Goal: Transaction & Acquisition: Purchase product/service

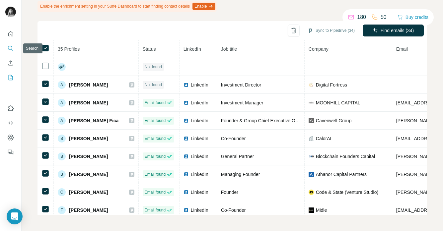
click at [10, 49] on icon "Search" at bounding box center [10, 48] width 7 height 7
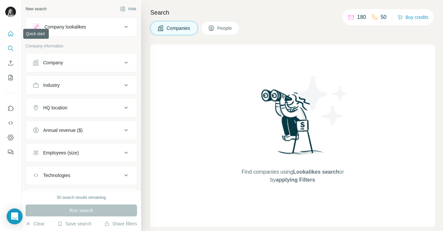
click at [11, 28] on div at bounding box center [10, 91] width 21 height 134
click at [10, 32] on icon "Quick start" at bounding box center [10, 33] width 5 height 5
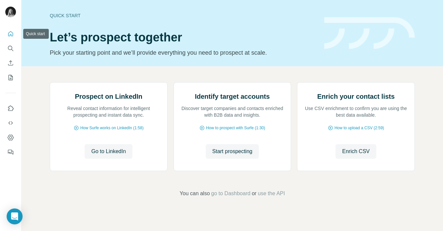
click at [10, 36] on icon "Quick start" at bounding box center [10, 33] width 5 height 5
click at [11, 49] on icon "Search" at bounding box center [10, 48] width 7 height 7
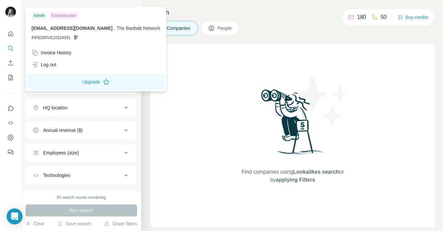
click at [11, 14] on img at bounding box center [10, 12] width 11 height 11
click at [329, 31] on div "Companies People" at bounding box center [292, 28] width 285 height 14
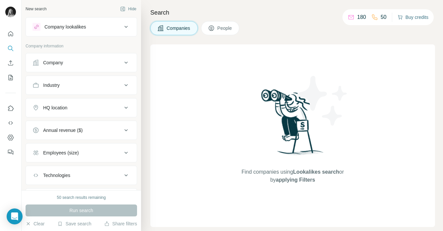
click at [406, 17] on button "Buy credits" at bounding box center [412, 17] width 31 height 9
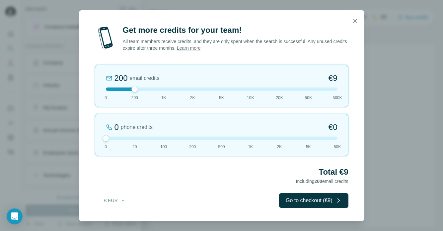
drag, startPoint x: 133, startPoint y: 138, endPoint x: 95, endPoint y: 137, distance: 37.5
click at [95, 137] on div "0 phone credits €0 [PHONE_NUMBER] 1K 2K 5K 50K" at bounding box center [221, 135] width 253 height 42
drag, startPoint x: 136, startPoint y: 91, endPoint x: 154, endPoint y: 91, distance: 17.9
click at [154, 91] on div "1K email credits €42 0 200 1K 2K 5K 10K 20K 50K 500K" at bounding box center [221, 86] width 253 height 42
click at [354, 20] on icon "button" at bounding box center [355, 21] width 4 height 4
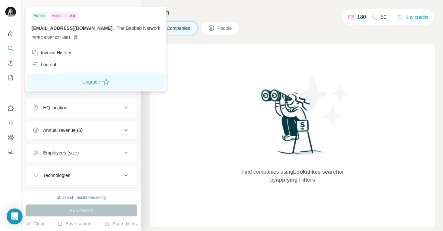
click at [12, 12] on img at bounding box center [10, 12] width 11 height 11
click at [292, 46] on div "Find companies using Lookalikes search or by applying Filters" at bounding box center [292, 135] width 119 height 183
